Goal: Find specific page/section: Find specific page/section

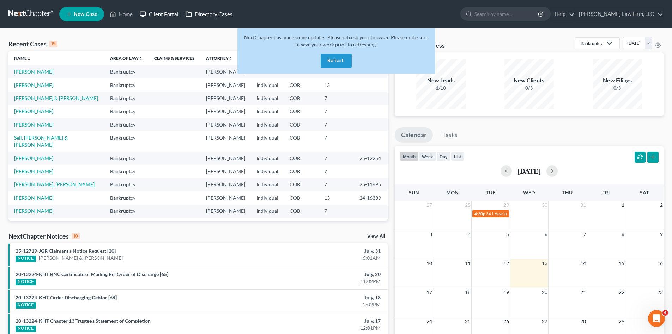
drag, startPoint x: 169, startPoint y: 12, endPoint x: 200, endPoint y: 19, distance: 31.9
click at [169, 12] on link "Client Portal" at bounding box center [159, 14] width 46 height 13
click at [337, 59] on button "Refresh" at bounding box center [336, 61] width 31 height 14
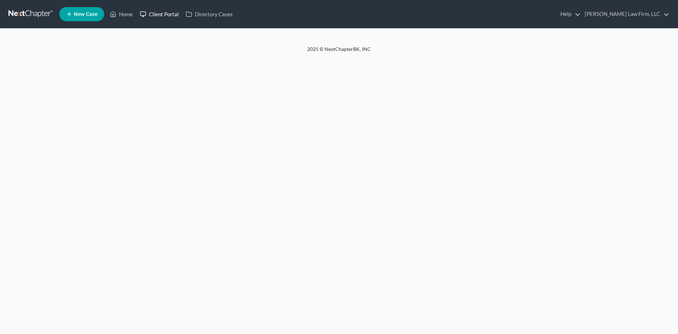
click at [159, 12] on link "Client Portal" at bounding box center [159, 14] width 46 height 13
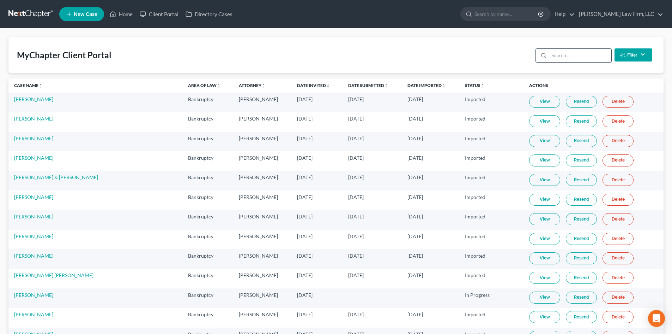
click at [578, 57] on input "search" at bounding box center [580, 55] width 62 height 13
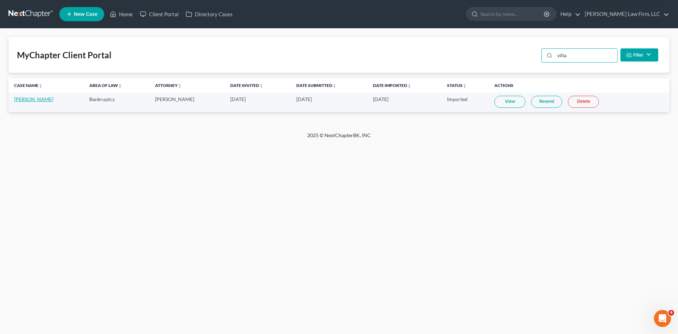
type input "villa"
click at [35, 98] on link "[PERSON_NAME]" at bounding box center [33, 99] width 39 height 6
